Goal: Check status: Check status

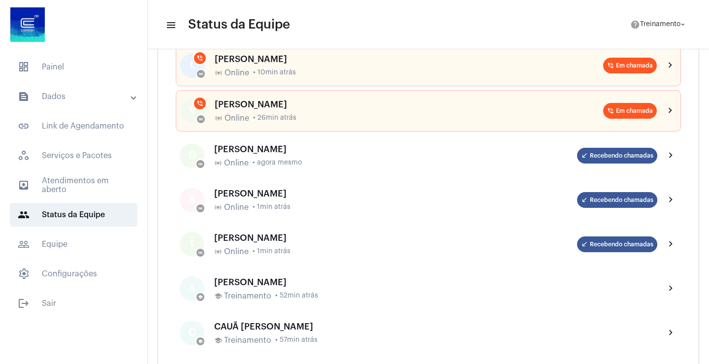
scroll to position [246, 0]
click at [59, 66] on span "dashboard Painel" at bounding box center [74, 67] width 128 height 24
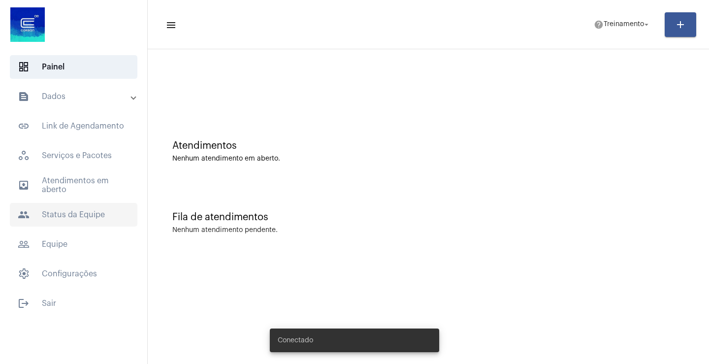
click at [71, 215] on span "people Status da Equipe" at bounding box center [74, 215] width 128 height 24
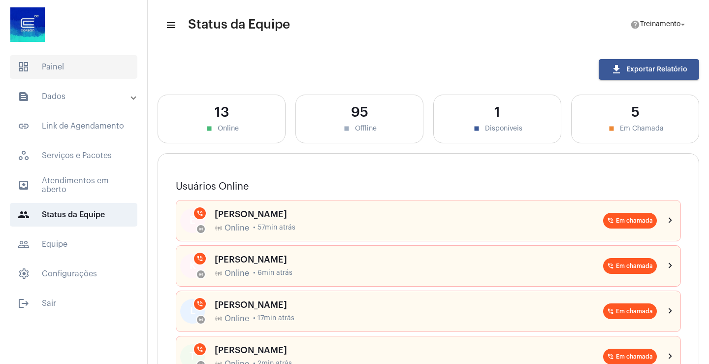
click at [63, 64] on span "dashboard Painel" at bounding box center [74, 67] width 128 height 24
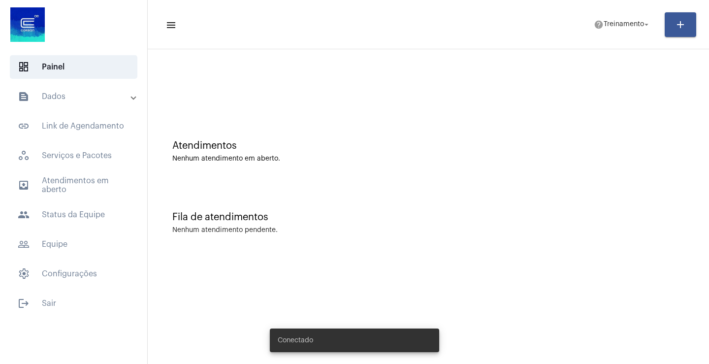
click at [76, 97] on mat-panel-title "text_snippet_outlined Dados" at bounding box center [75, 97] width 114 height 12
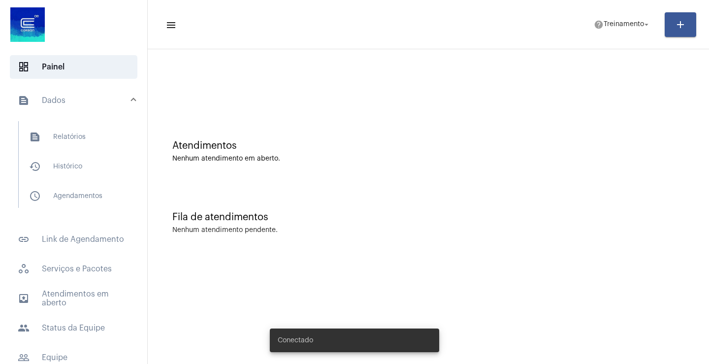
click at [71, 97] on mat-panel-title "text_snippet_outlined Dados" at bounding box center [75, 101] width 114 height 12
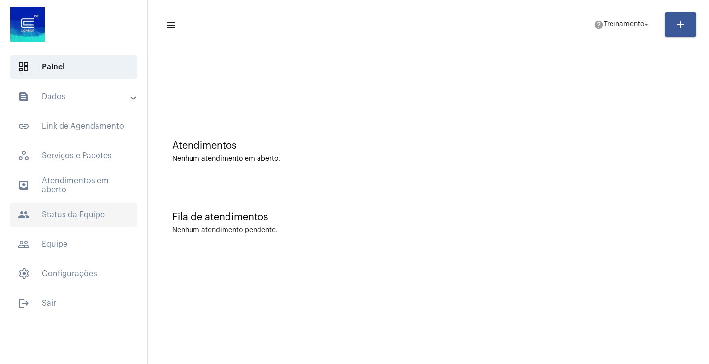
click at [81, 211] on span "people Status da Equipe" at bounding box center [74, 215] width 128 height 24
